Goal: Information Seeking & Learning: Learn about a topic

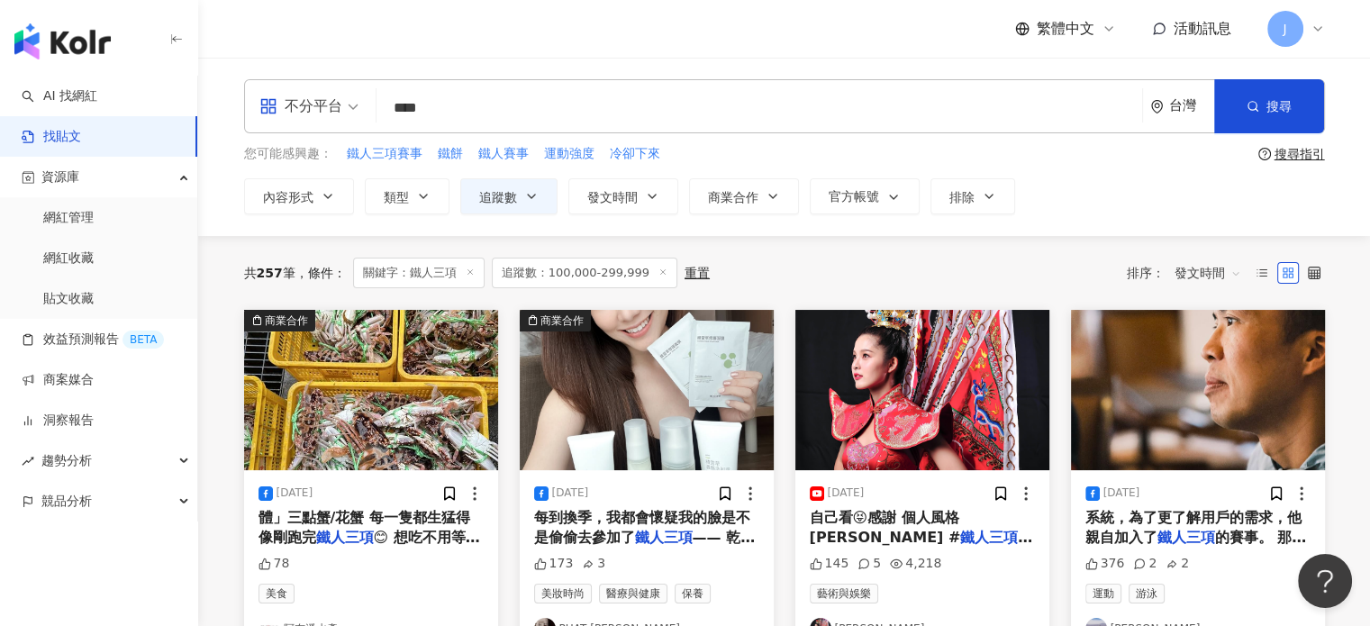
click at [657, 269] on span "追蹤數：100,000-299,999" at bounding box center [585, 273] width 186 height 31
click at [658, 276] on icon at bounding box center [662, 272] width 9 height 9
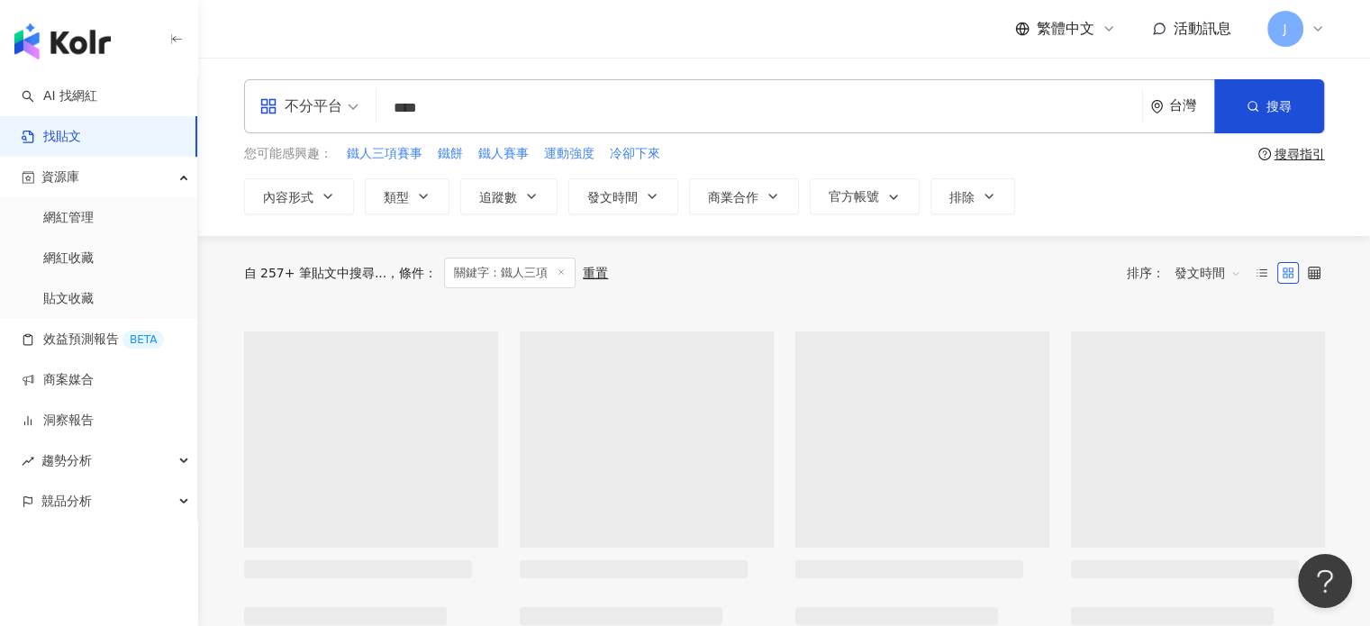
drag, startPoint x: 486, startPoint y: 106, endPoint x: 289, endPoint y: 98, distance: 197.4
click at [289, 98] on div "不分平台 鐵人三項 **** 台灣 搜尋" at bounding box center [784, 106] width 1081 height 54
type input "**"
click at [303, 190] on span "內容形式" at bounding box center [288, 197] width 50 height 14
click at [392, 264] on span "全部影音" at bounding box center [424, 254] width 65 height 20
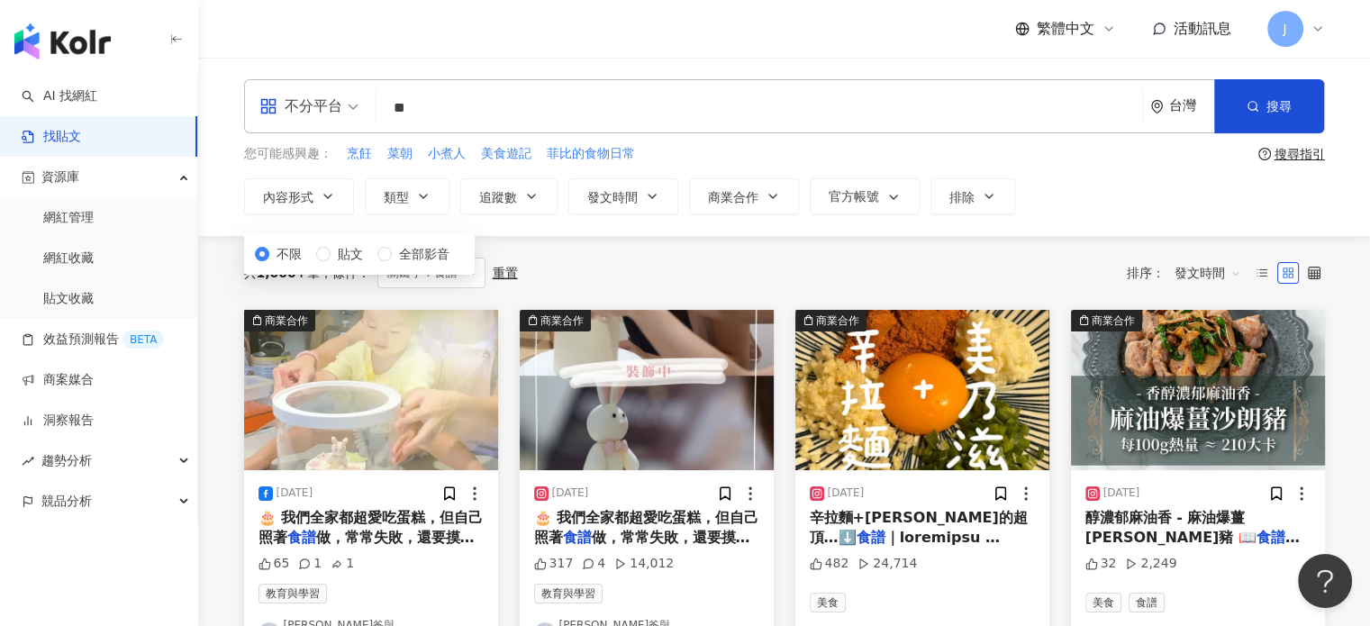
click at [822, 304] on div "共 1,000+ 筆 條件 ： 關鍵字：食譜 重置 排序： 發文時間" at bounding box center [784, 273] width 1081 height 74
click at [308, 194] on span "內容形式" at bounding box center [288, 197] width 50 height 14
click at [392, 264] on span "全部影音" at bounding box center [424, 254] width 65 height 20
click at [760, 263] on div "共 1,000+ 筆 條件 ： 關鍵字：食譜 重置 排序： 發文時間" at bounding box center [784, 273] width 1081 height 31
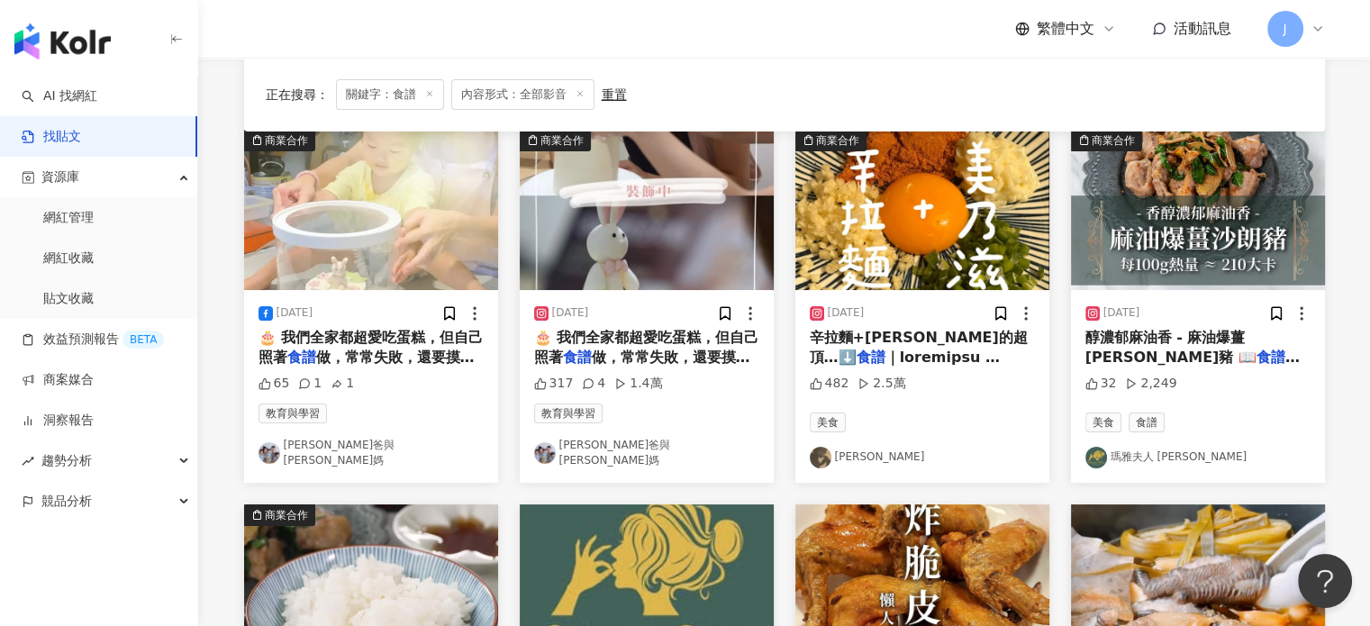
click at [912, 349] on span at bounding box center [944, 630] width 268 height 562
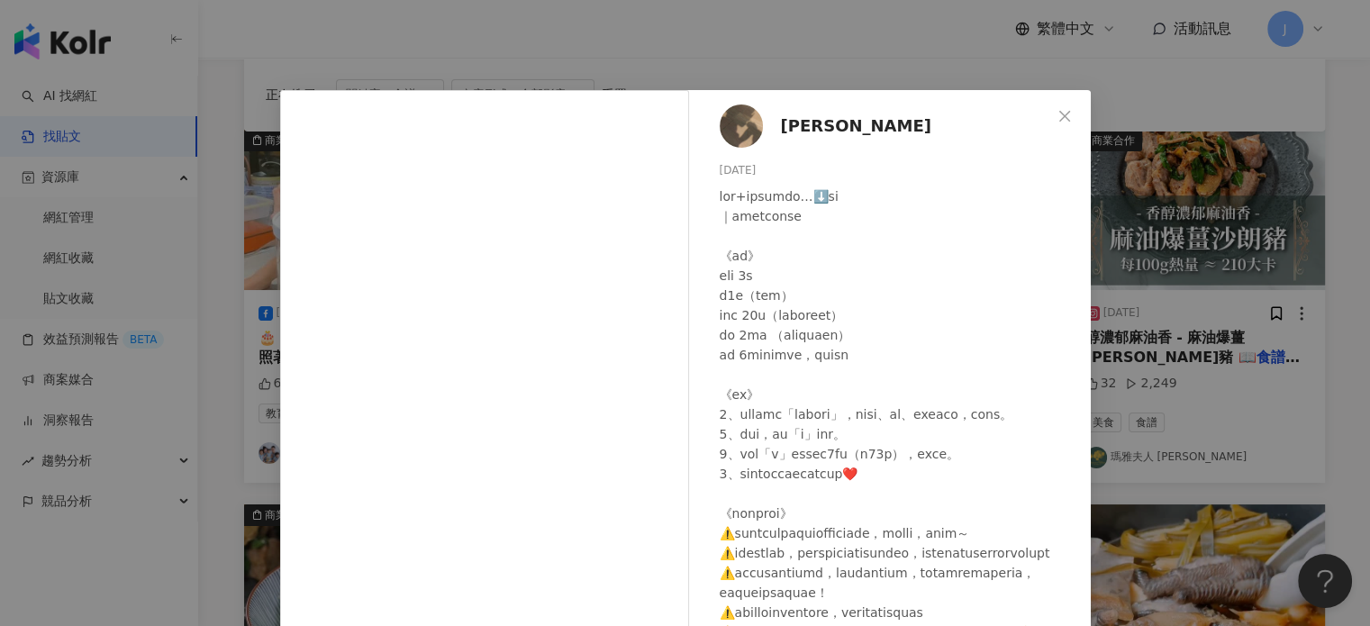
scroll to position [90, 0]
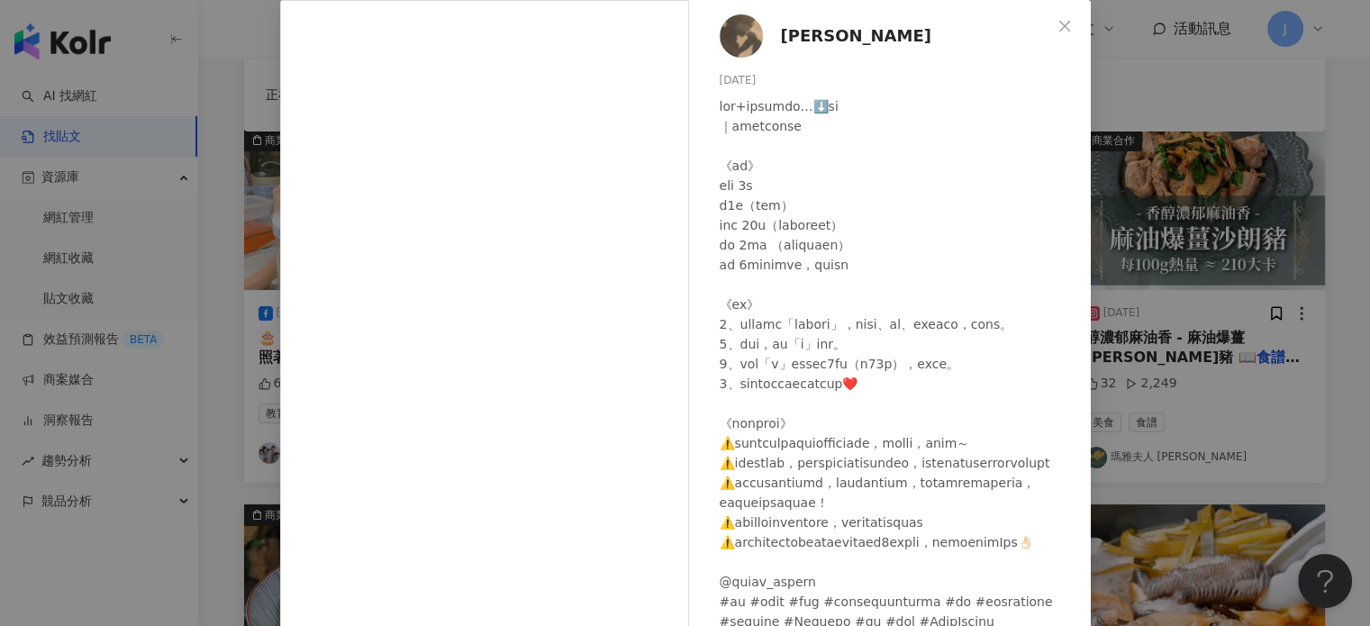
click at [1330, 395] on div "[PERSON_NAME][DATE] 482 2.5萬 查看原始貼文" at bounding box center [685, 313] width 1370 height 626
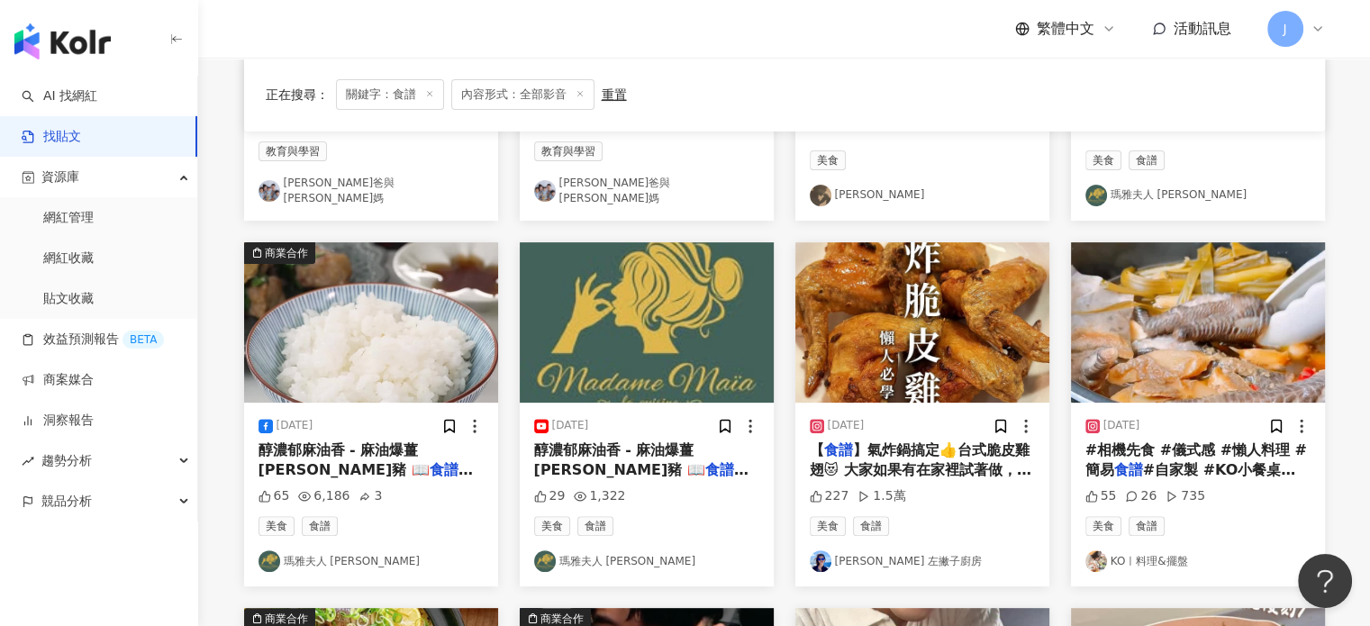
scroll to position [450, 0]
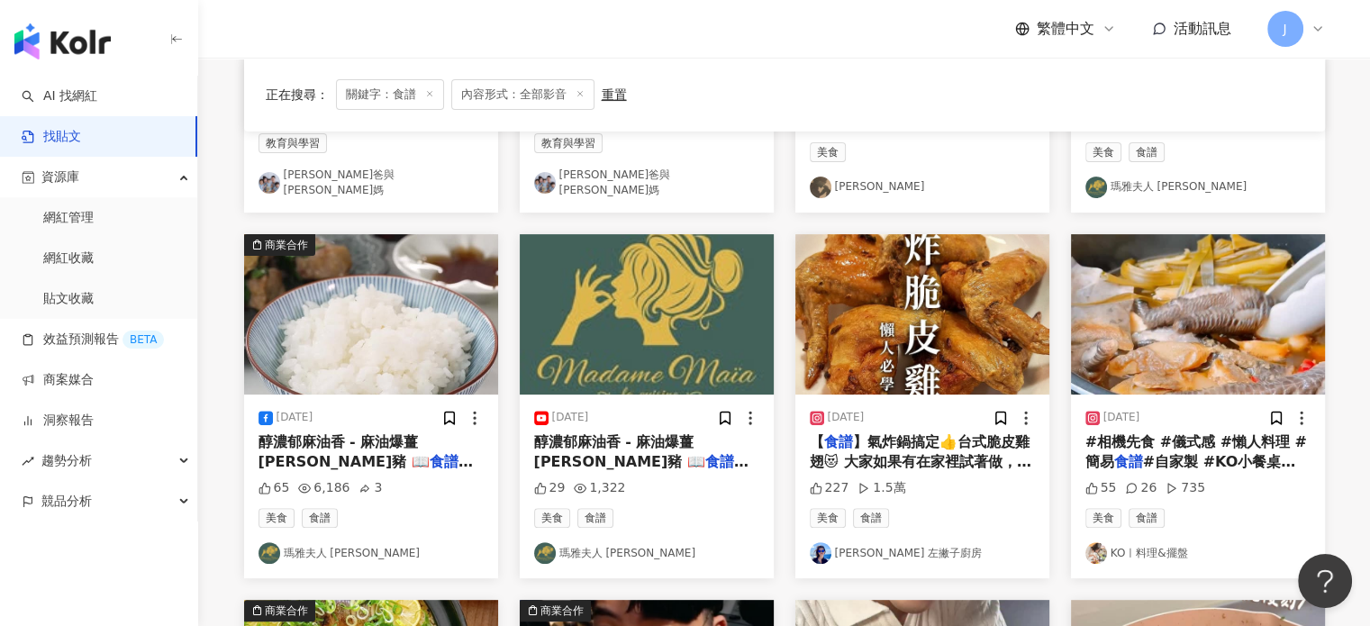
click at [1238, 454] on span "#自家製 #KO小餐桌 #rec" at bounding box center [1190, 471] width 211 height 37
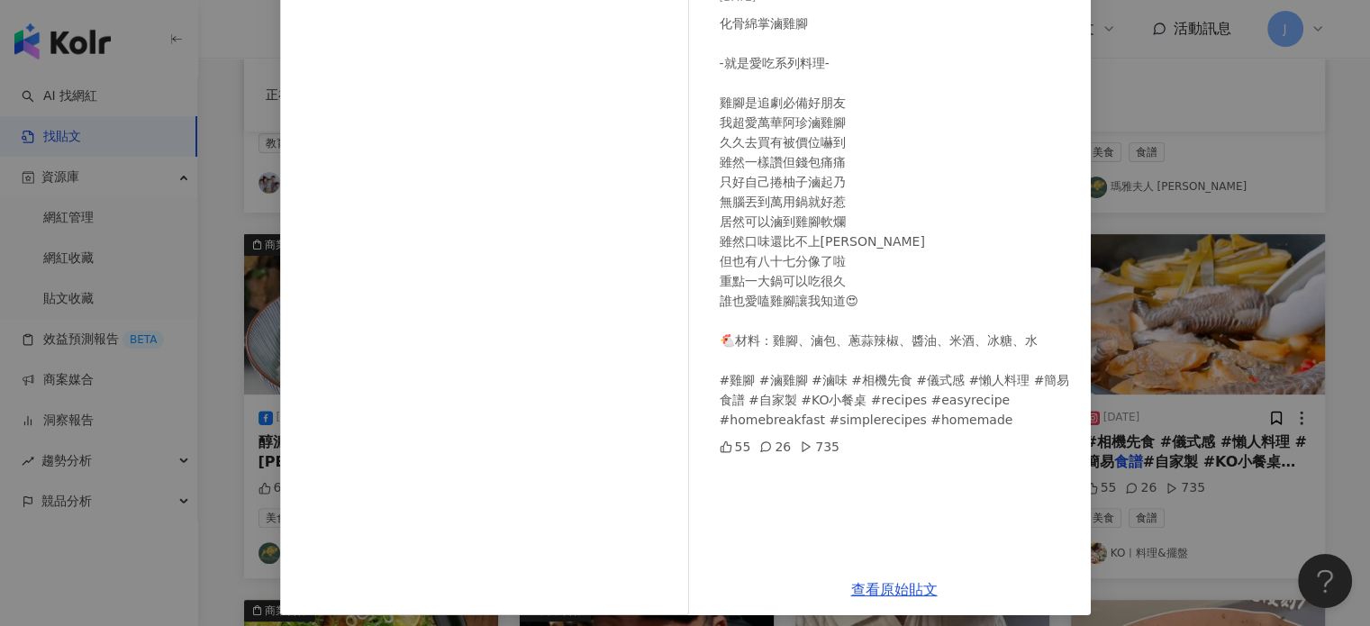
scroll to position [184, 0]
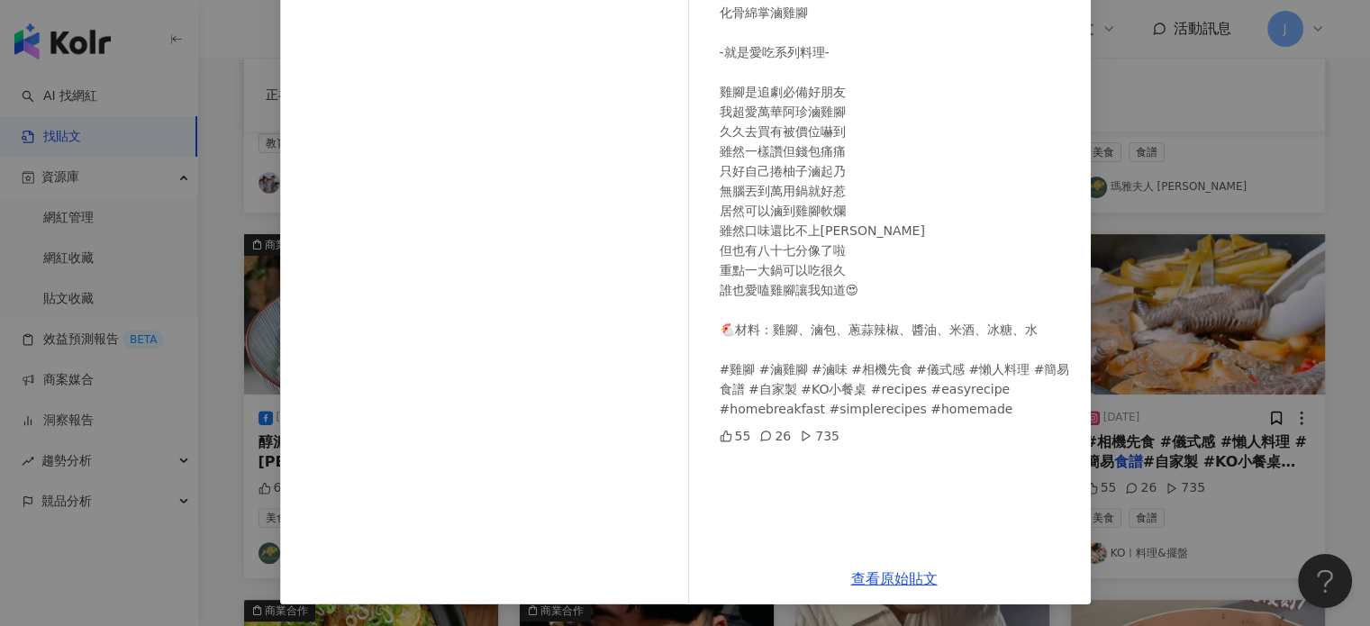
click at [1203, 482] on div "KOㅣ料理&擺盤 [DATE] 化骨綿掌滷雞腳 -就是愛吃系列料理- 雞腳是追劇必備好朋友 我超愛萬華阿珍滷雞腳 久久去買有被價位嚇到 雖然一樣讚但錢包痛痛 …" at bounding box center [685, 313] width 1370 height 626
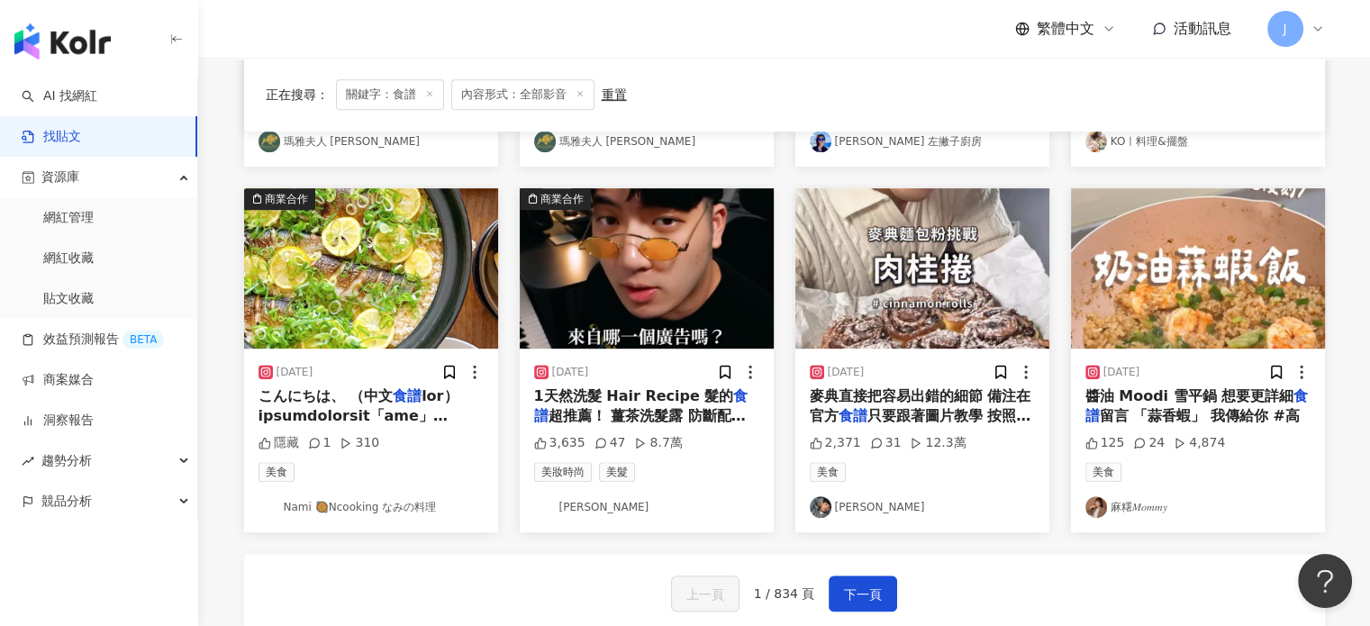
scroll to position [901, 0]
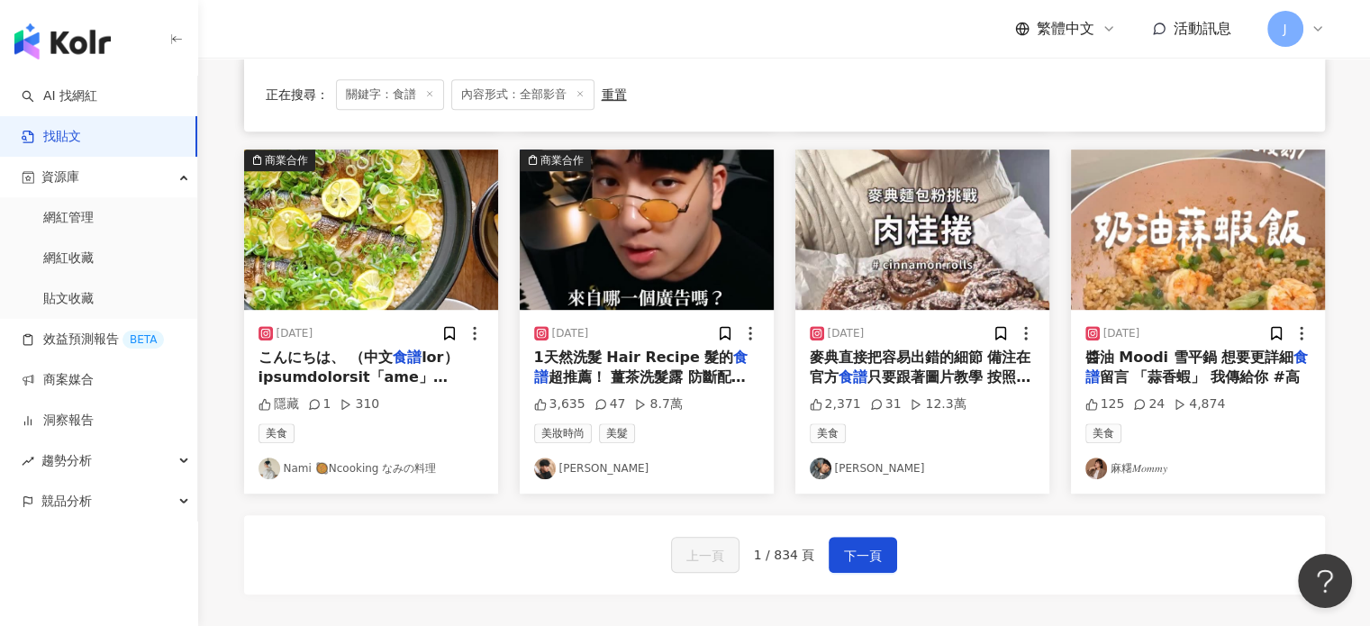
click at [1180, 356] on span "醬油 Moodi 雪平鍋 想要更詳細" at bounding box center [1189, 357] width 209 height 17
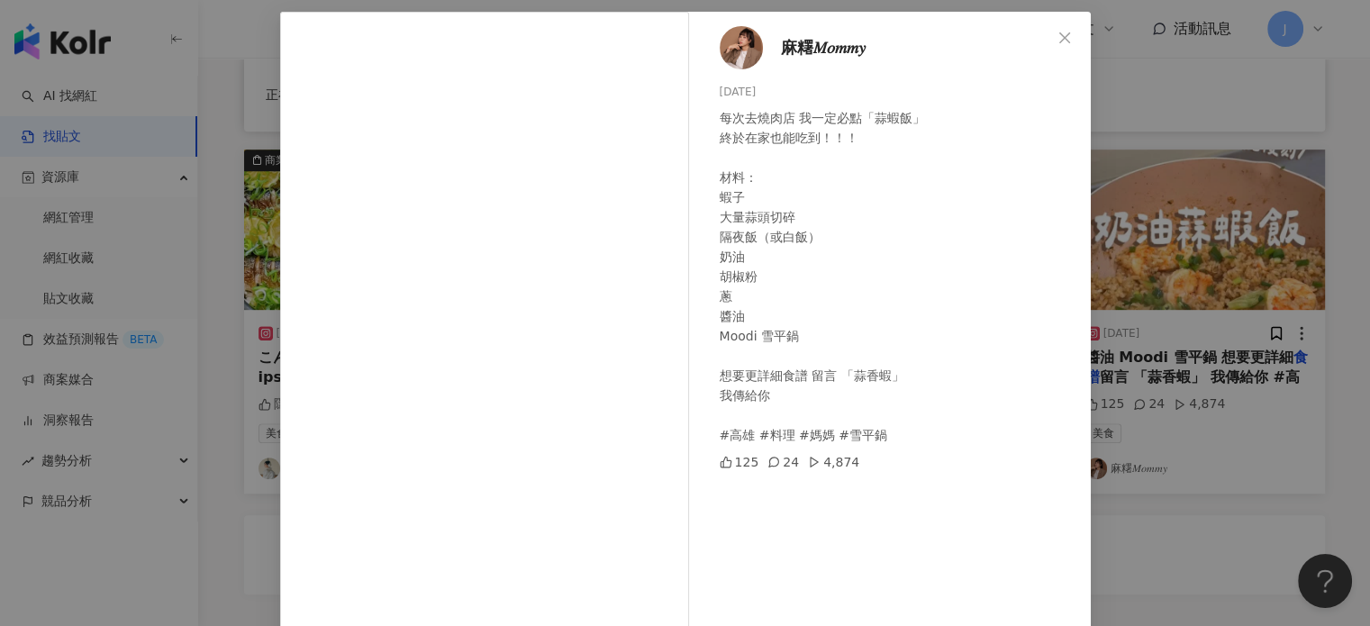
scroll to position [184, 0]
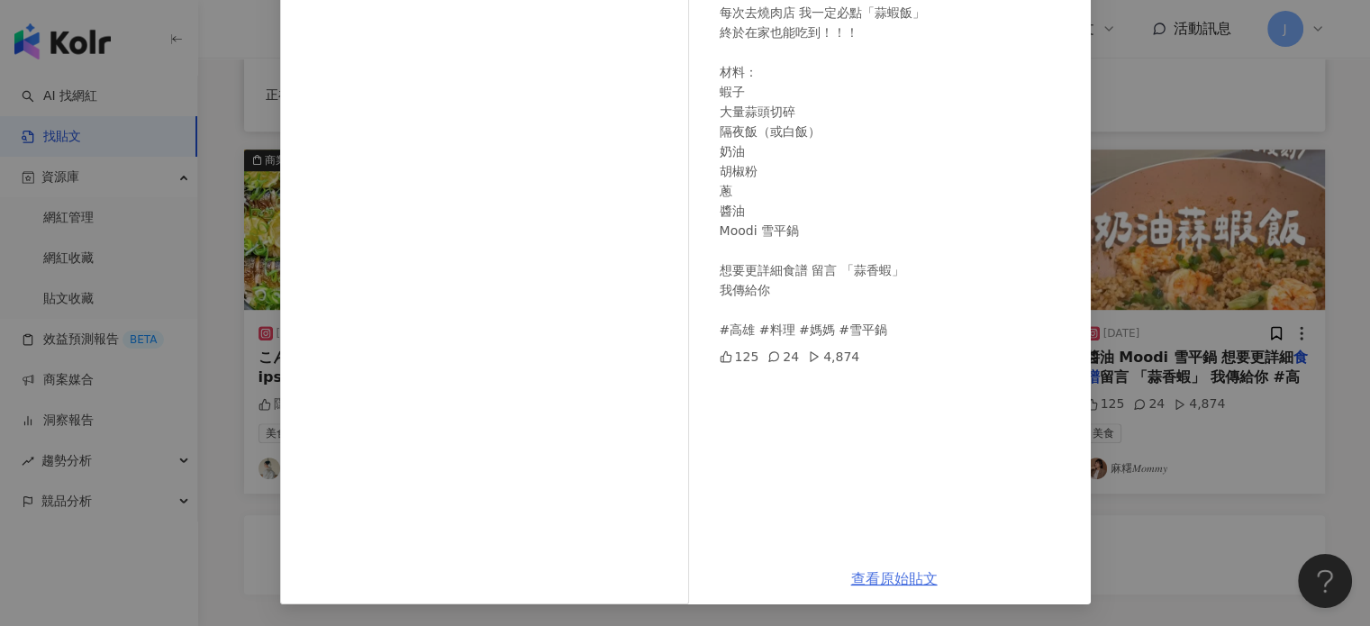
click at [885, 573] on link "查看原始貼文" at bounding box center [894, 578] width 86 height 17
